Goal: Use online tool/utility: Utilize a website feature to perform a specific function

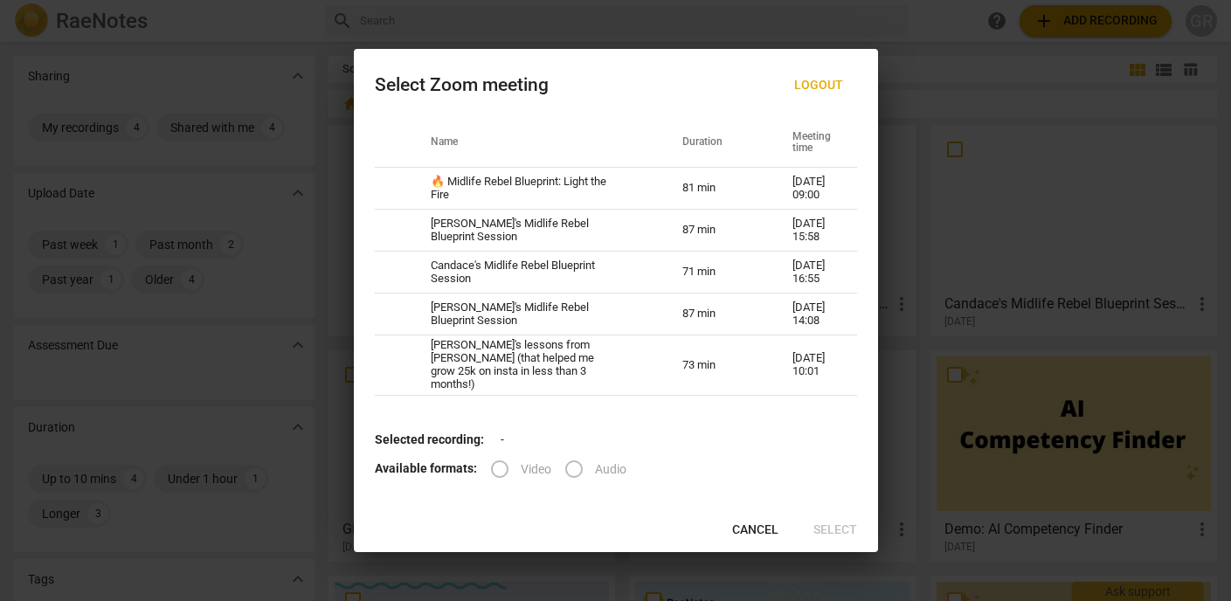
click at [635, 192] on td "🔥 Midlife Rebel Blueprint: Light the Fire" at bounding box center [536, 189] width 252 height 42
radio input "true"
click at [844, 528] on span "Select" at bounding box center [835, 529] width 44 height 17
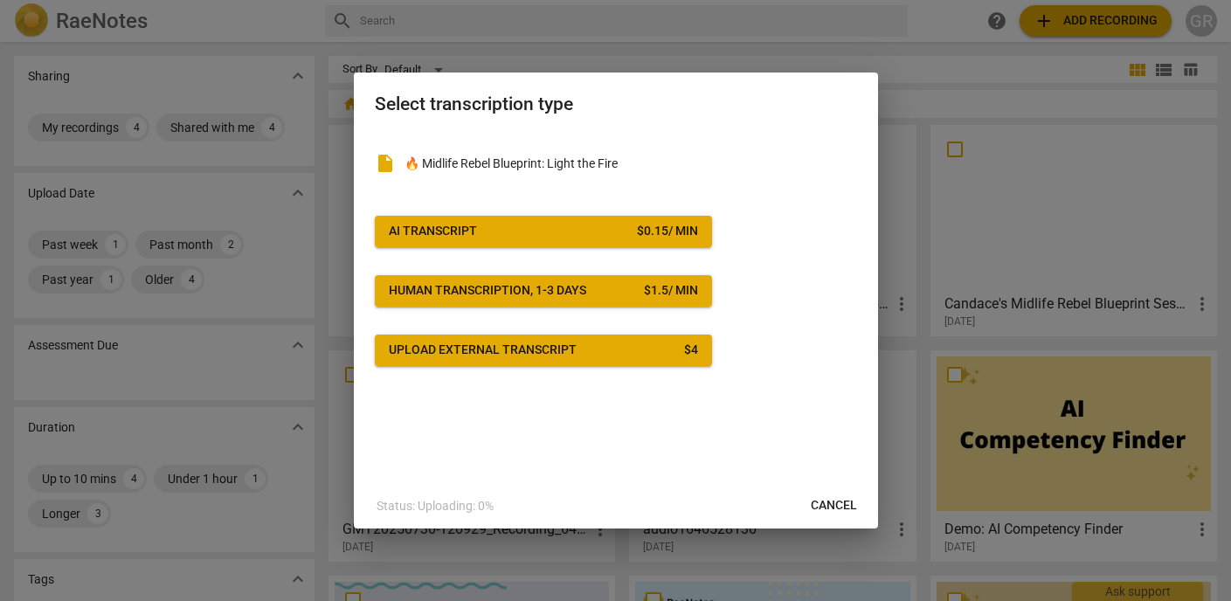
click at [666, 224] on div "$ 0.15 / min" at bounding box center [667, 231] width 61 height 17
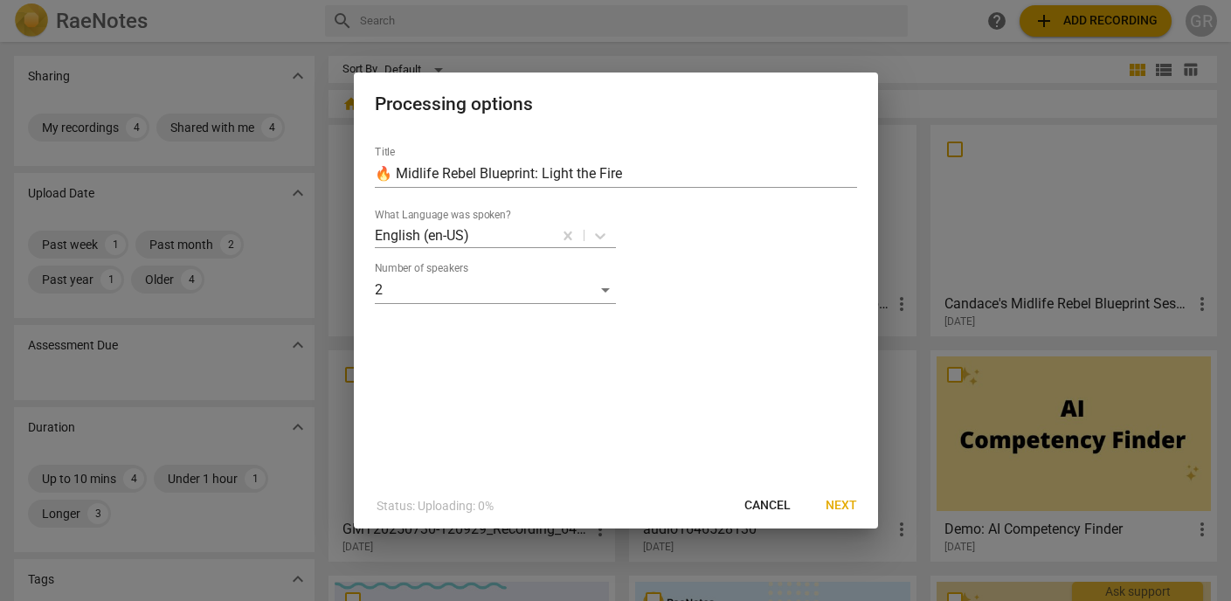
click at [851, 506] on span "Next" at bounding box center [840, 505] width 31 height 17
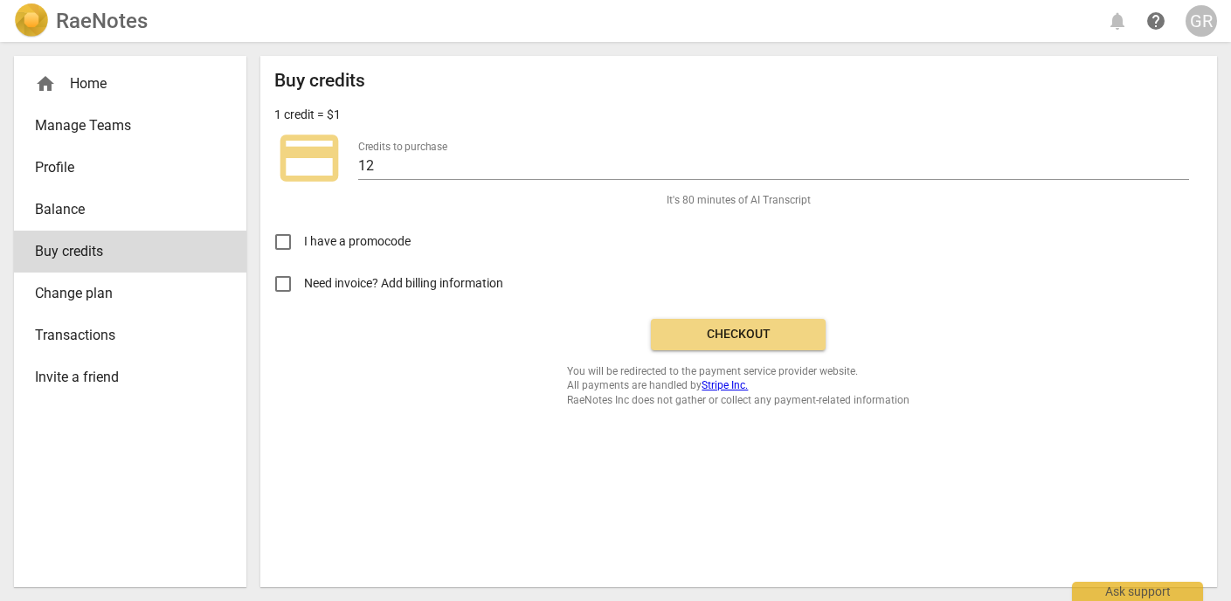
click at [697, 335] on span "Checkout" at bounding box center [738, 334] width 147 height 17
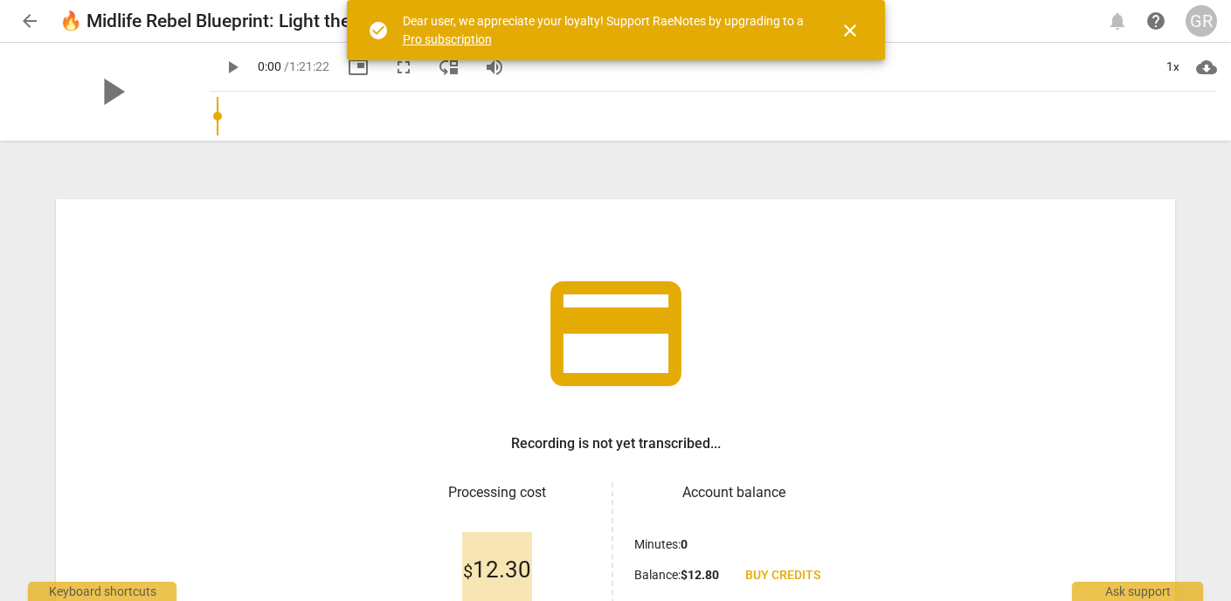
click at [854, 24] on span "close" at bounding box center [849, 30] width 21 height 21
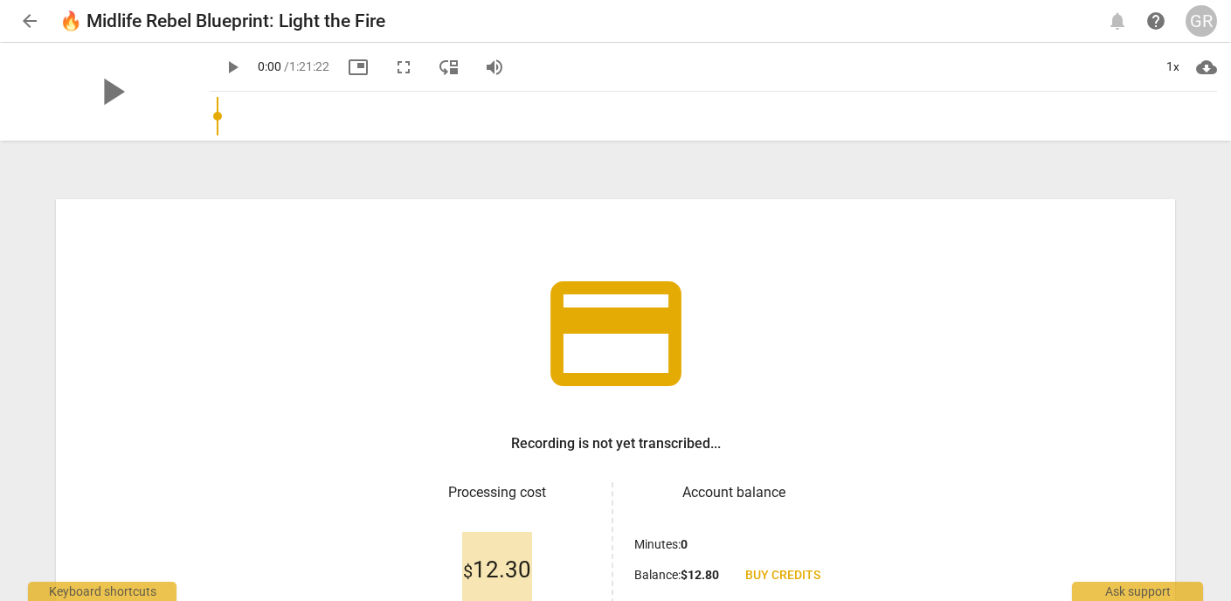
scroll to position [187, 0]
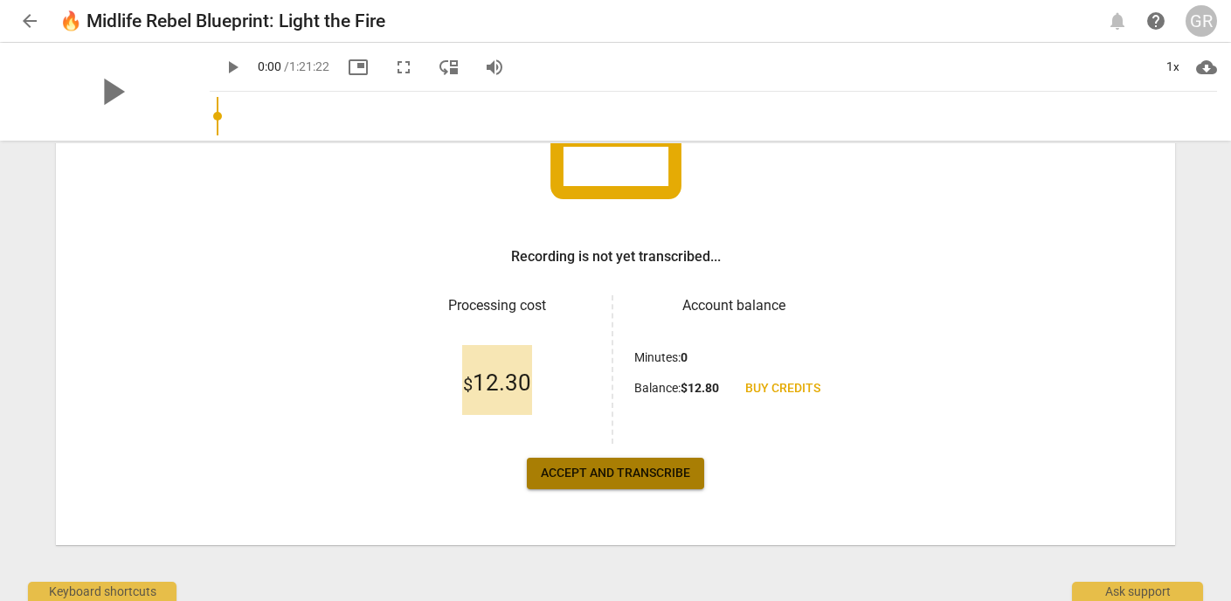
click at [644, 469] on span "Accept and transcribe" at bounding box center [615, 473] width 149 height 17
